Goal: Transaction & Acquisition: Purchase product/service

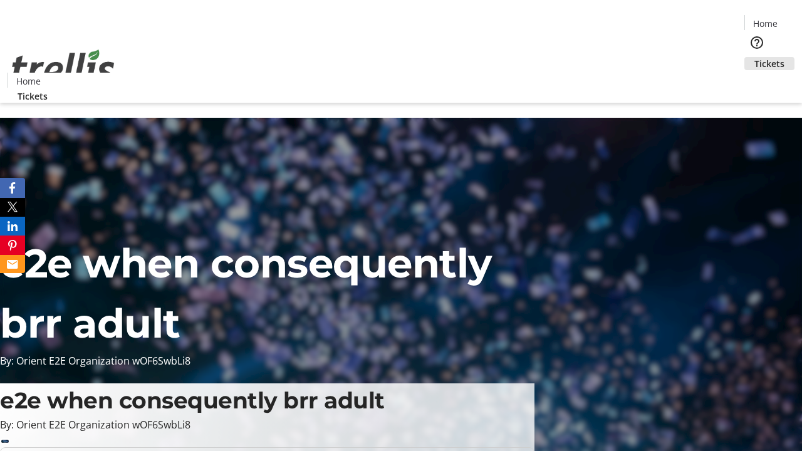
click at [754, 57] on span "Tickets" at bounding box center [769, 63] width 30 height 13
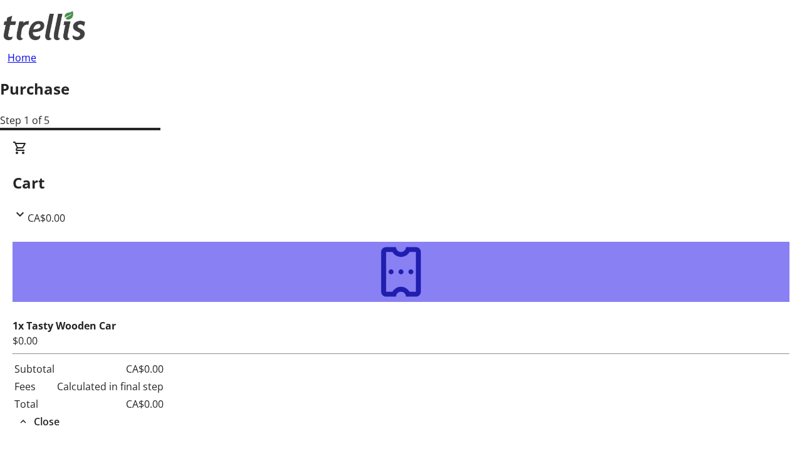
type input "[PERSON_NAME][EMAIL_ADDRESS][DOMAIN_NAME]"
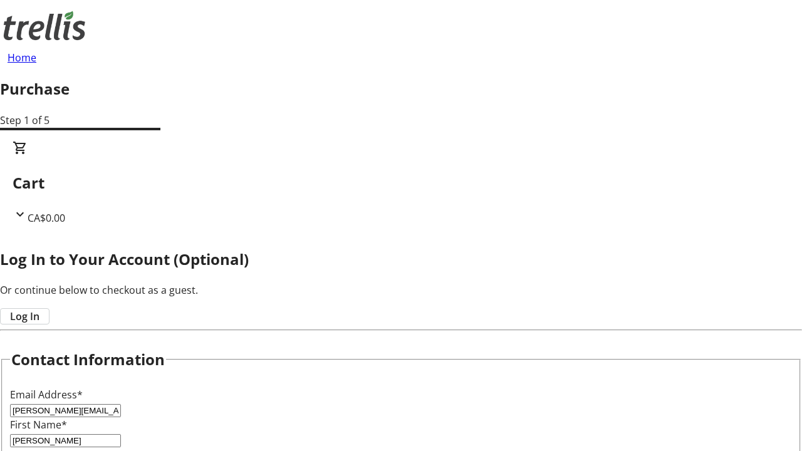
type input "[PERSON_NAME]"
type input "MacGyver"
